Goal: Find specific page/section: Find specific page/section

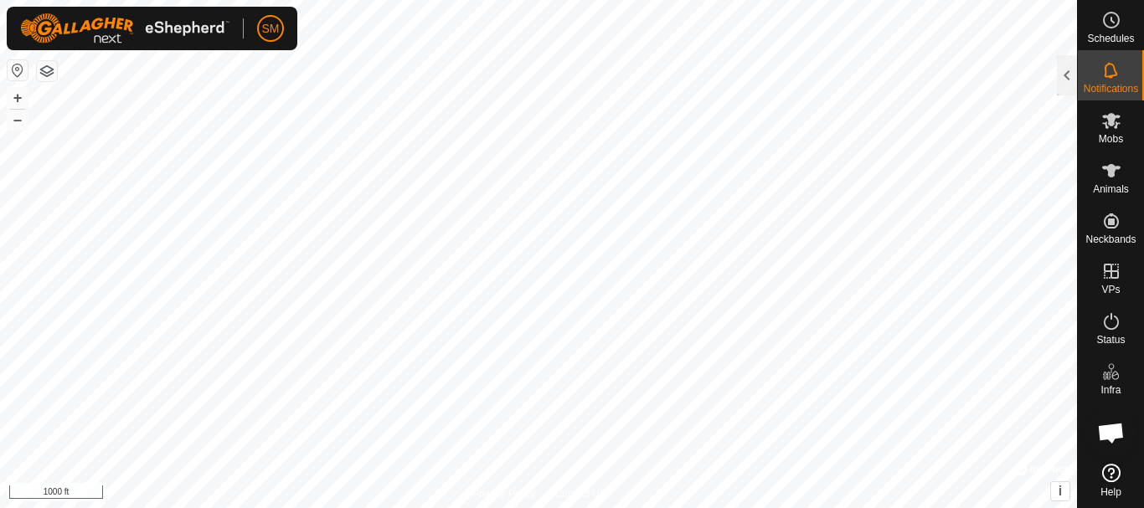
scroll to position [3500, 0]
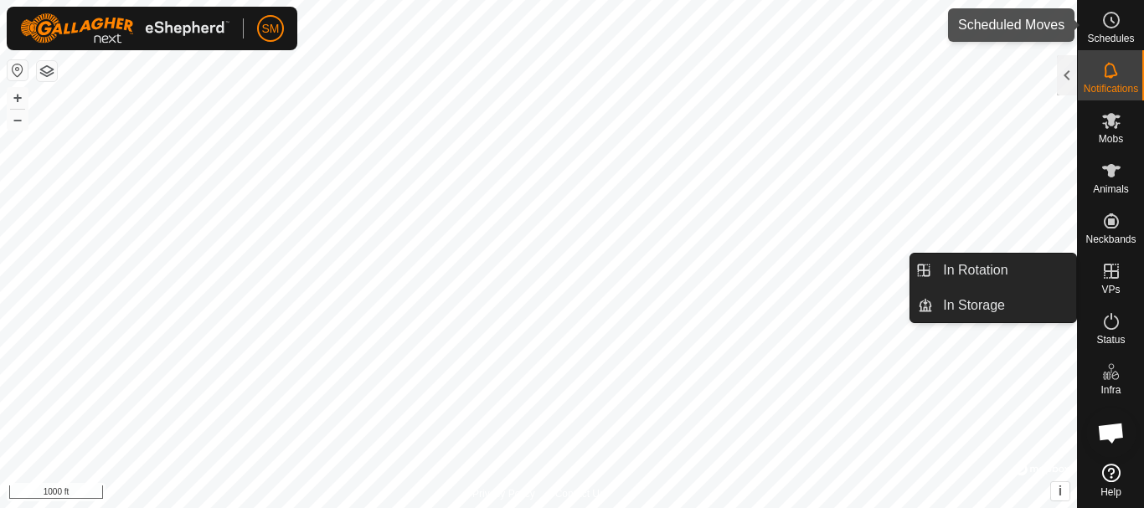
click at [1120, 24] on icon at bounding box center [1111, 20] width 20 height 20
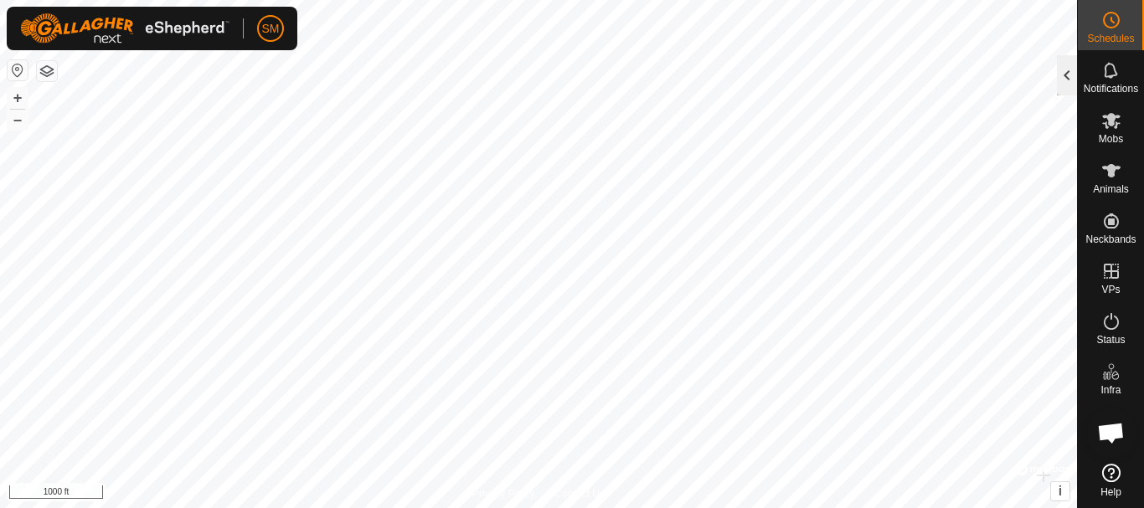
click at [1063, 80] on div at bounding box center [1067, 75] width 20 height 40
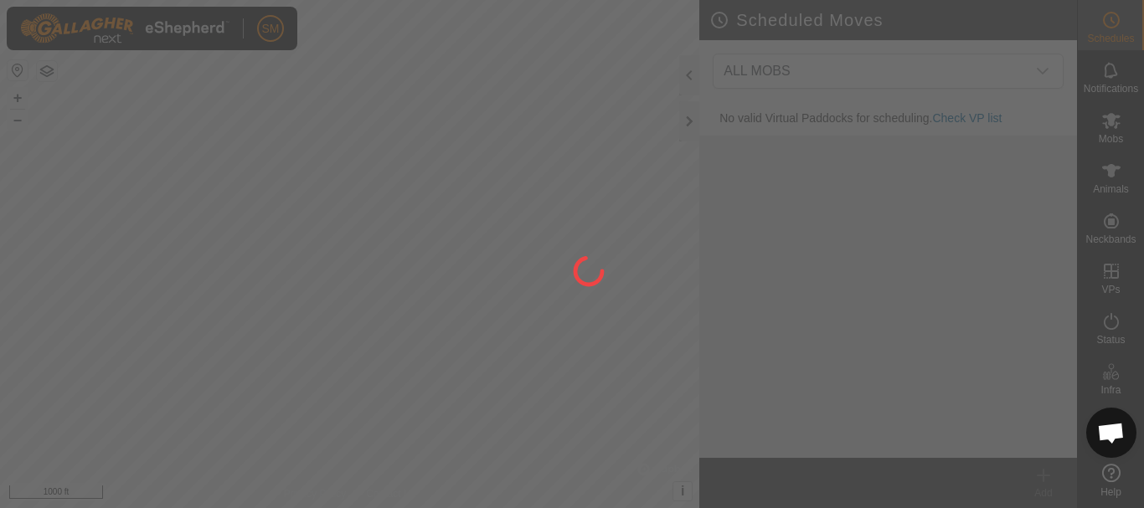
scroll to position [3500, 0]
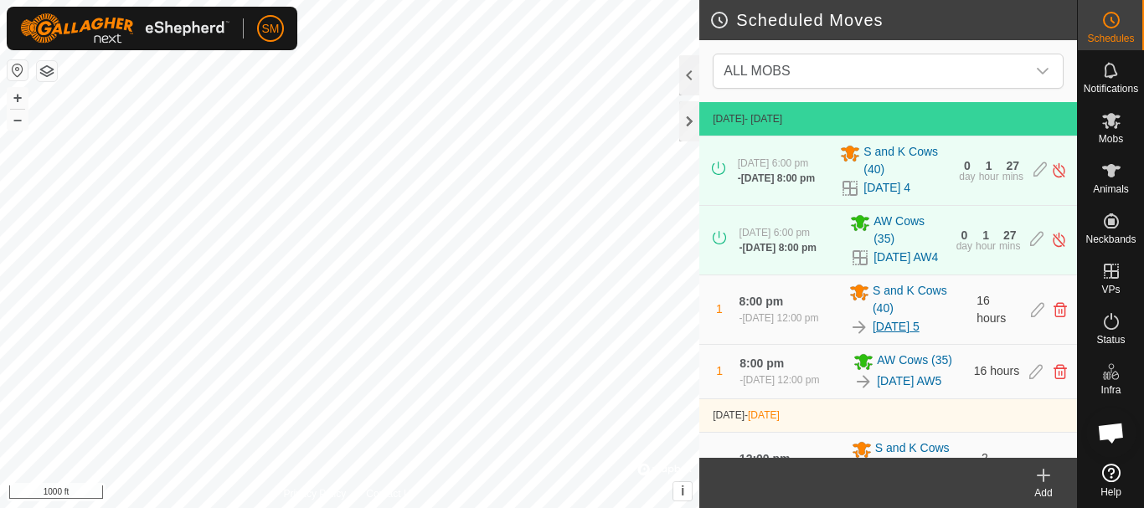
click at [919, 336] on link "[DATE] 5" at bounding box center [896, 327] width 47 height 18
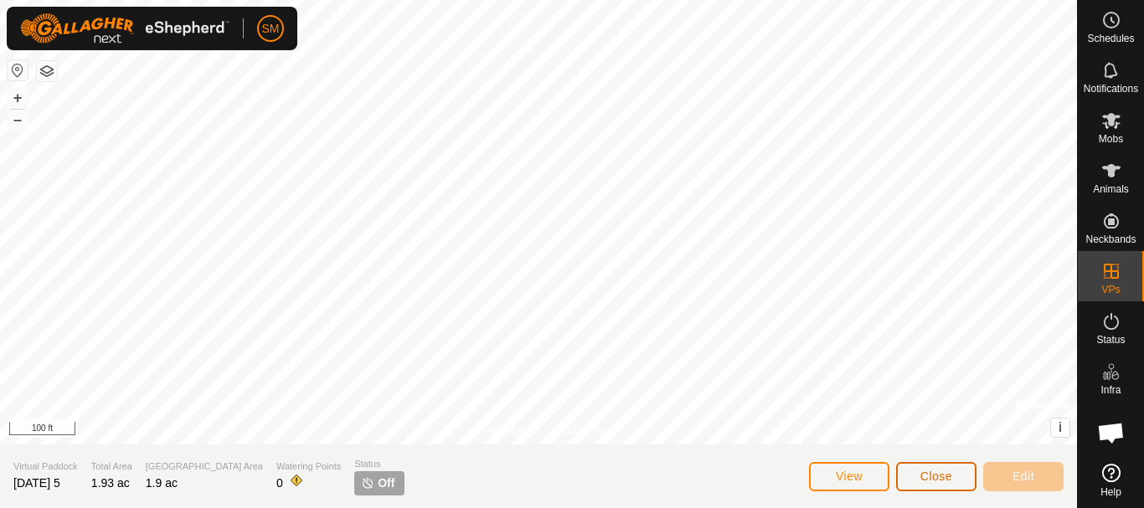
click at [954, 476] on button "Close" at bounding box center [936, 476] width 80 height 29
